Goal: Use online tool/utility: Use online tool/utility

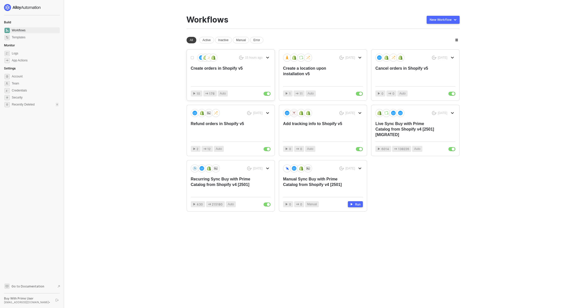
click at [231, 76] on div "Create orders in Shopify v5" at bounding box center [223, 74] width 64 height 17
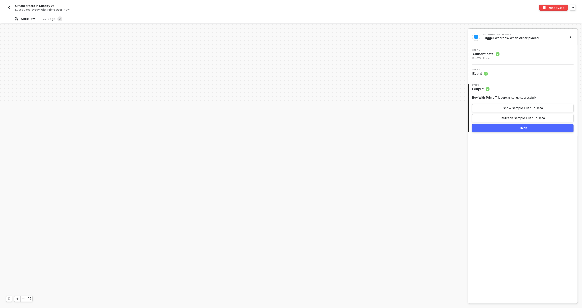
scroll to position [233, 0]
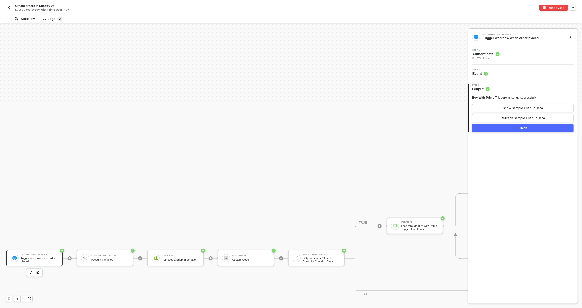
click at [57, 17] on sup "2" at bounding box center [59, 18] width 5 height 5
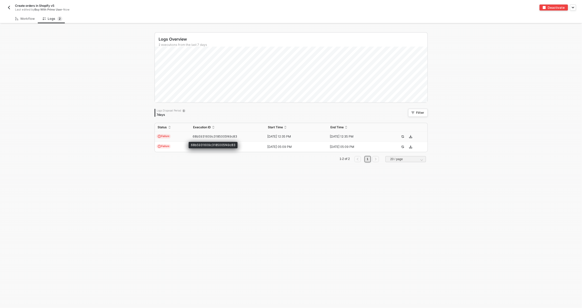
click at [217, 135] on span "68b5931609c3185005f49c83" at bounding box center [215, 136] width 45 height 4
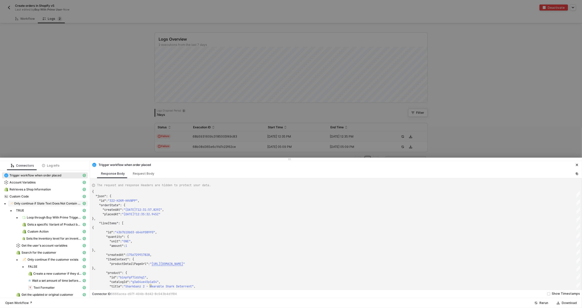
scroll to position [66, 0]
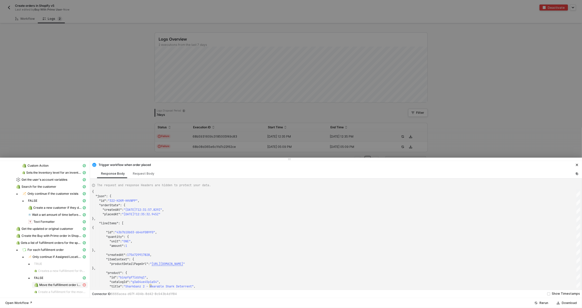
click at [49, 283] on span "Move the fulfillment order if not" at bounding box center [60, 285] width 43 height 4
type textarea "{ "statusCode": 422, "message": "Error : [\n \"Cannot move submitted fulfillmen…"
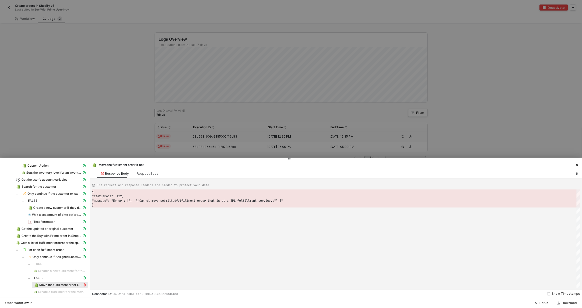
scroll to position [13, 0]
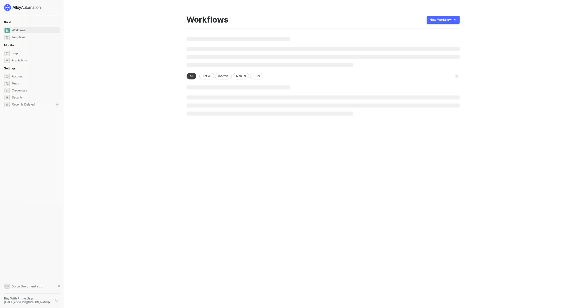
click at [58, 297] on button "button" at bounding box center [57, 300] width 6 height 6
